Goal: Transaction & Acquisition: Purchase product/service

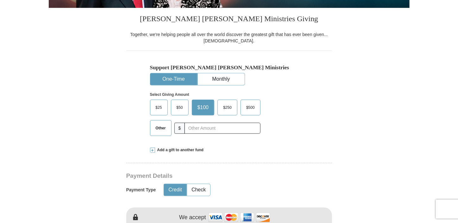
scroll to position [158, 0]
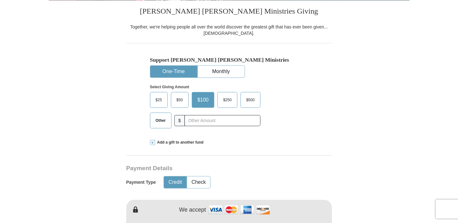
click at [161, 100] on span "$25" at bounding box center [158, 99] width 13 height 9
click at [0, 0] on input "$25" at bounding box center [0, 0] width 0 height 0
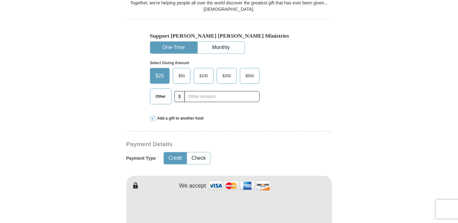
scroll to position [190, 0]
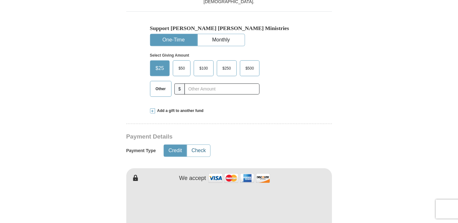
click at [203, 149] on button "Check" at bounding box center [198, 151] width 23 height 12
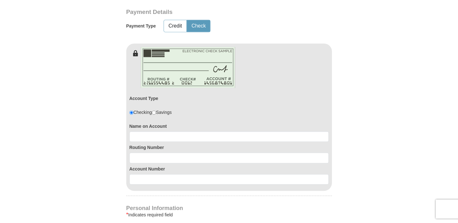
scroll to position [316, 0]
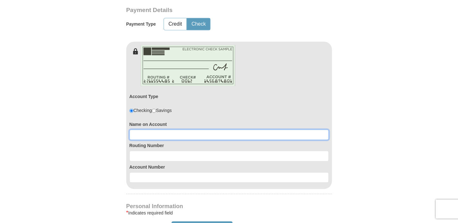
click at [157, 132] on input at bounding box center [228, 135] width 199 height 11
type input "[PERSON_NAME]"
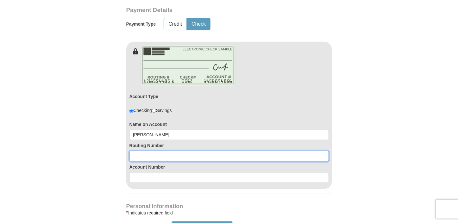
click at [174, 156] on input at bounding box center [228, 156] width 199 height 11
type input "043300738"
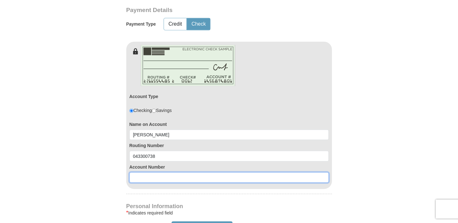
click at [166, 179] on input at bounding box center [228, 177] width 199 height 11
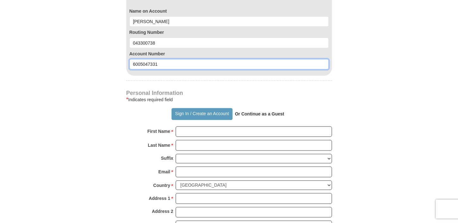
scroll to position [443, 0]
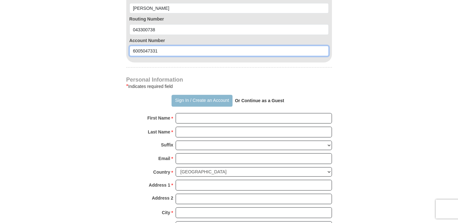
type input "6005047331"
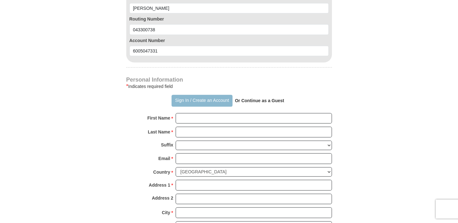
click at [200, 102] on button "Sign In / Create an Account" at bounding box center [201, 101] width 61 height 12
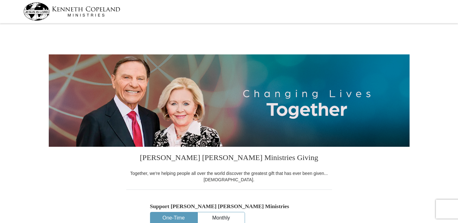
select select "KS"
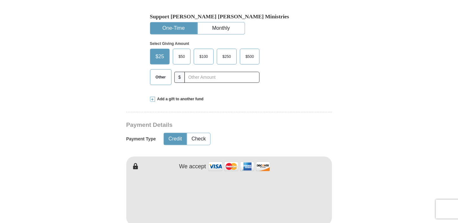
scroll to position [221, 0]
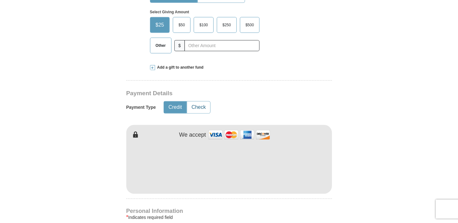
click at [203, 110] on button "Check" at bounding box center [198, 108] width 23 height 12
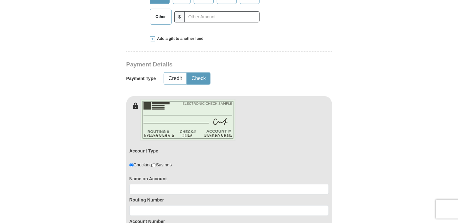
scroll to position [316, 0]
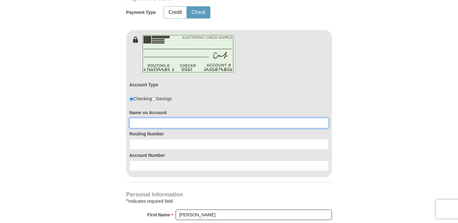
click at [190, 123] on input at bounding box center [228, 123] width 199 height 11
type input "[PERSON_NAME]"
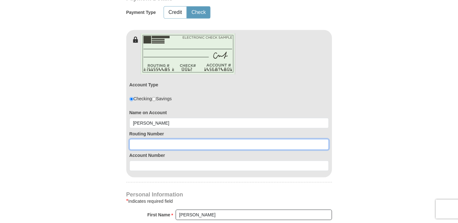
click at [183, 140] on input at bounding box center [228, 144] width 199 height 11
type input "043300738"
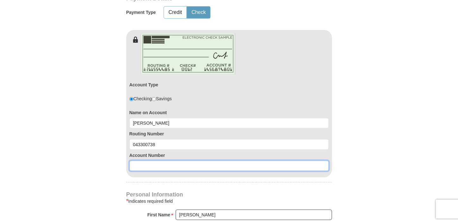
click at [156, 166] on input at bounding box center [228, 166] width 199 height 11
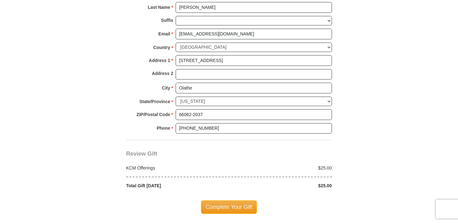
scroll to position [601, 0]
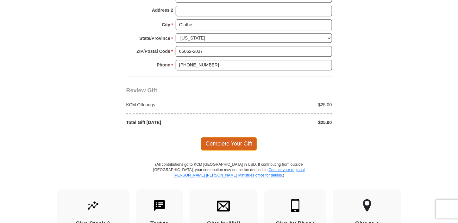
type input "6005047331"
click at [225, 137] on span "Complete Your Gift" at bounding box center [229, 143] width 56 height 13
